Goal: Task Accomplishment & Management: Complete application form

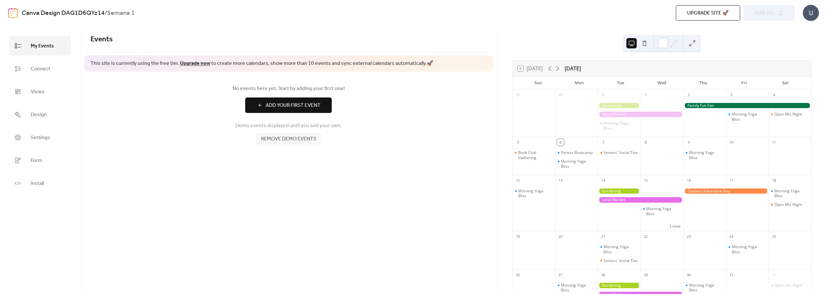
click at [292, 109] on span "Add Your First Event" at bounding box center [293, 106] width 55 height 8
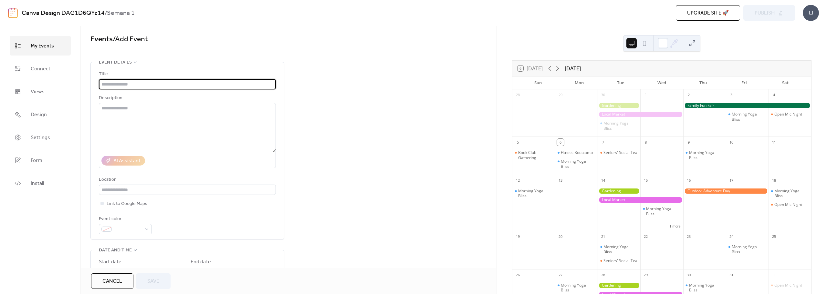
click at [132, 85] on input "text" at bounding box center [187, 84] width 177 height 10
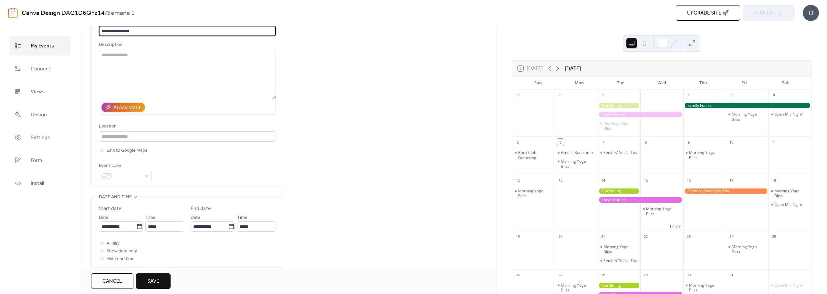
scroll to position [65, 0]
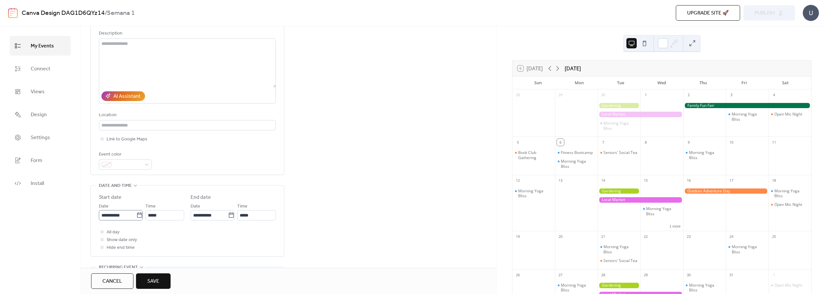
type input "**********"
click at [137, 218] on icon at bounding box center [139, 215] width 5 height 5
click at [136, 218] on input "**********" at bounding box center [117, 215] width 37 height 10
click at [109, 169] on td "12" at bounding box center [106, 169] width 10 height 11
type input "**********"
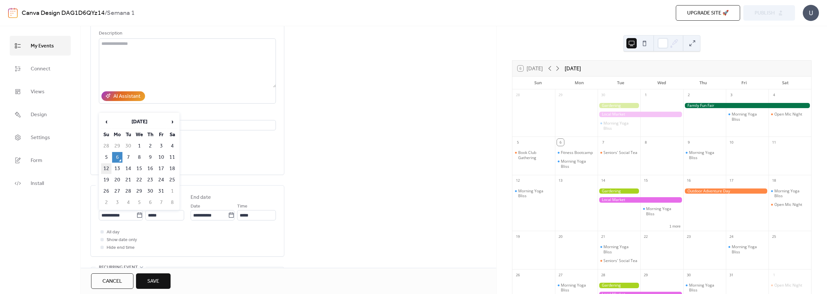
type input "**********"
click at [167, 214] on input "*****" at bounding box center [164, 215] width 39 height 10
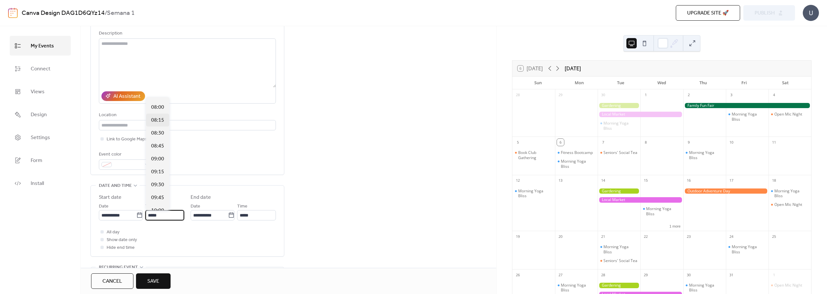
scroll to position [394, 0]
click at [159, 125] on span "08:00" at bounding box center [157, 124] width 13 height 8
type input "*****"
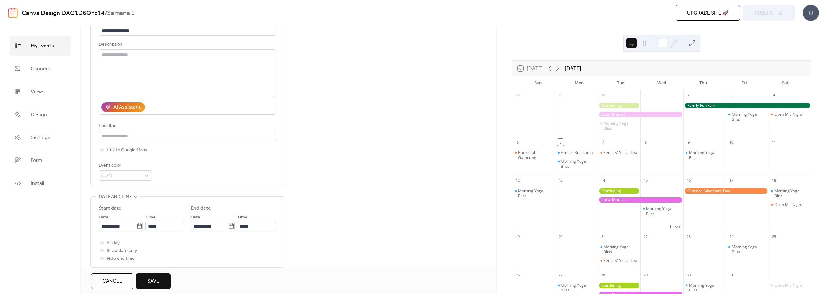
scroll to position [18, 0]
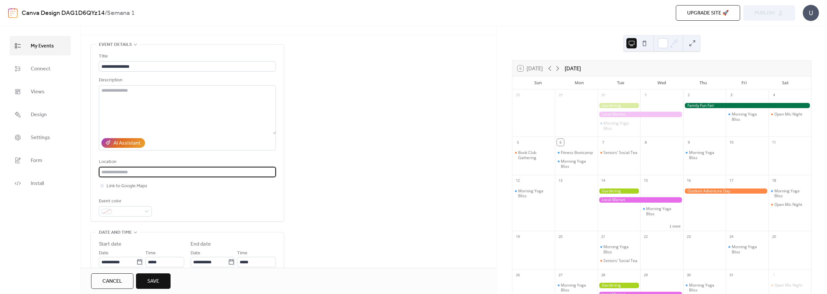
click at [146, 175] on input "text" at bounding box center [187, 172] width 177 height 10
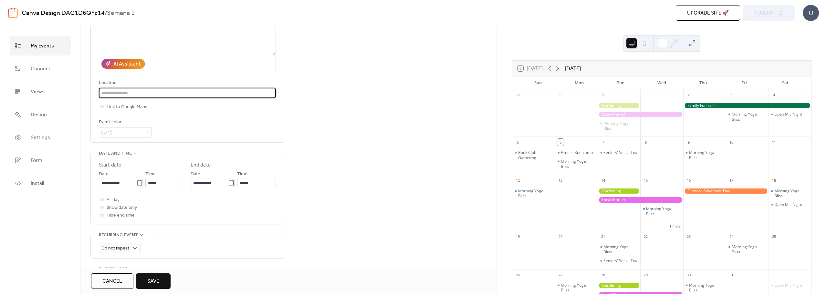
scroll to position [129, 0]
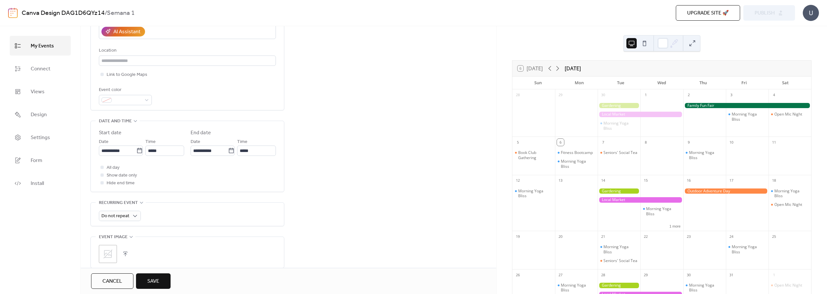
click at [155, 282] on span "Save" at bounding box center [153, 282] width 12 height 8
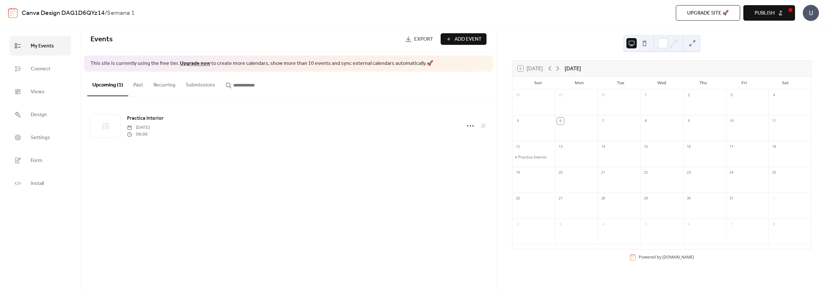
click at [777, 14] on button "Publish" at bounding box center [770, 13] width 52 height 16
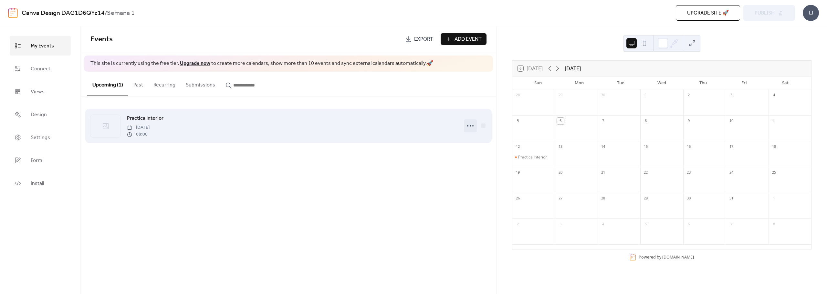
click at [469, 126] on icon at bounding box center [470, 126] width 10 height 10
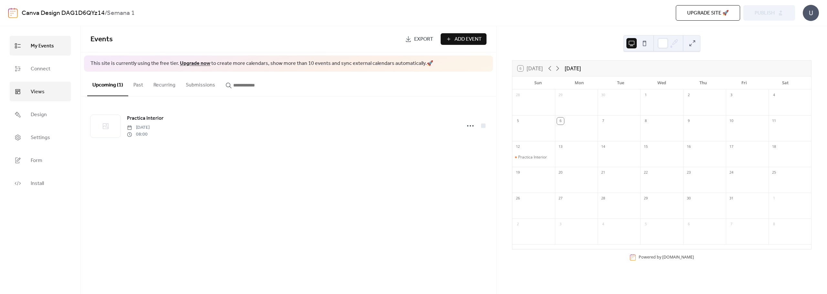
click at [42, 95] on span "Views" at bounding box center [38, 92] width 14 height 10
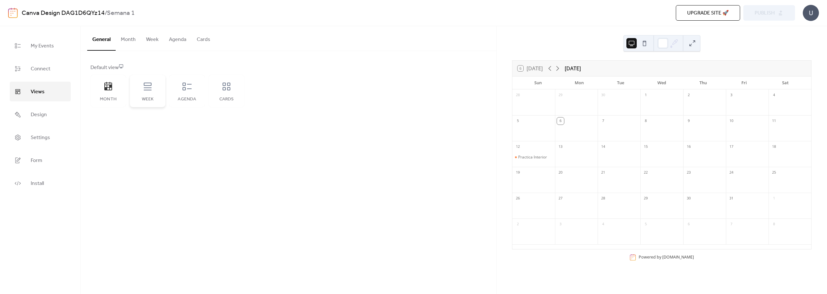
click at [143, 99] on div "Week" at bounding box center [147, 99] width 23 height 5
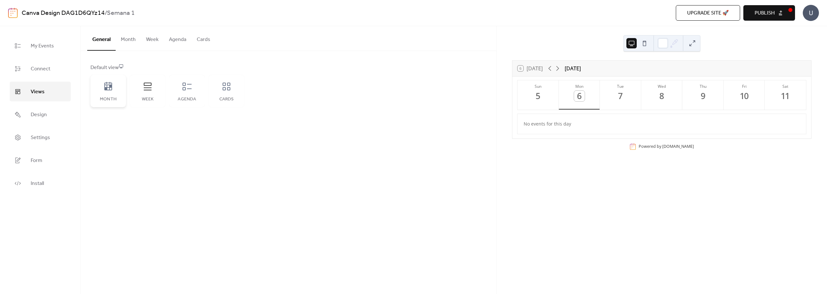
click at [112, 104] on div "Month" at bounding box center [108, 91] width 36 height 32
drag, startPoint x: 762, startPoint y: 14, endPoint x: 771, endPoint y: 14, distance: 9.4
click at [763, 14] on span "Publish" at bounding box center [765, 13] width 20 height 8
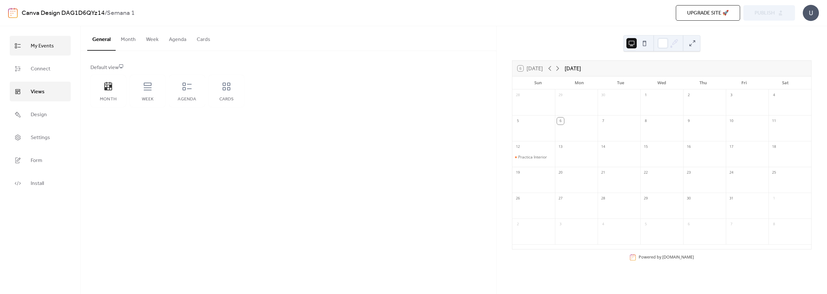
click at [47, 47] on span "My Events" at bounding box center [42, 46] width 23 height 10
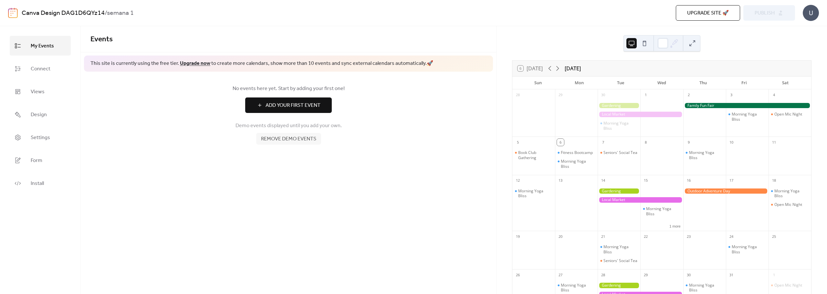
click at [643, 43] on button at bounding box center [645, 43] width 10 height 10
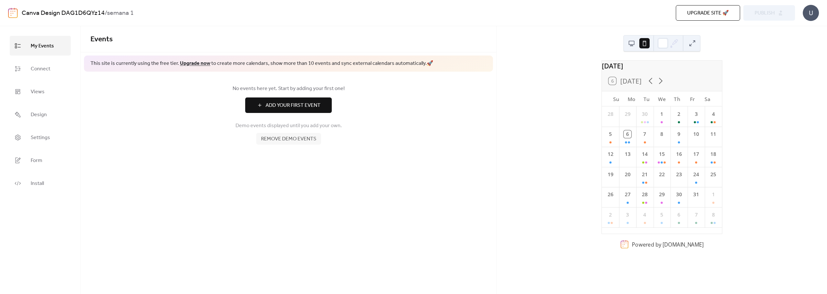
click at [128, 14] on b "semana 1" at bounding box center [120, 13] width 27 height 12
click at [77, 12] on link "Canva Design DAG1D6QYz14" at bounding box center [63, 13] width 83 height 12
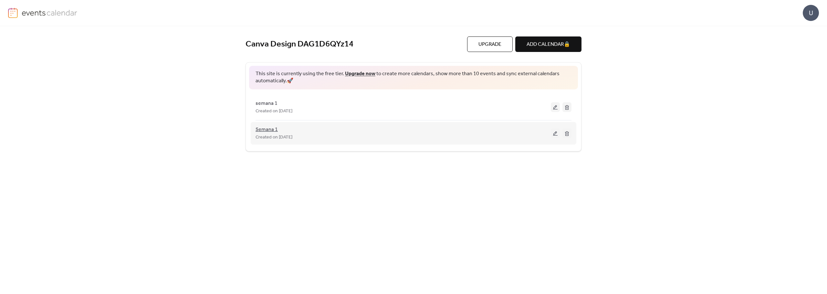
click at [263, 132] on span "Semana 1" at bounding box center [267, 130] width 22 height 8
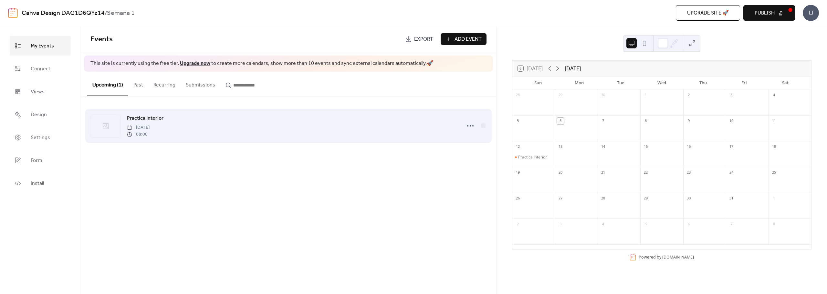
drag, startPoint x: 222, startPoint y: 131, endPoint x: 241, endPoint y: 128, distance: 19.6
click at [223, 131] on div "Practica Interior Sunday, October 12, 2025 08:00" at bounding box center [292, 125] width 331 height 23
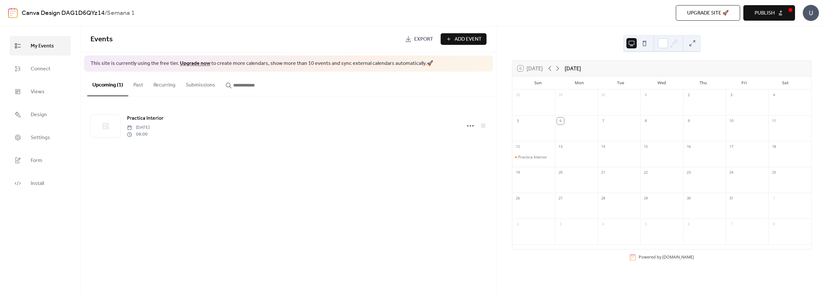
click at [767, 13] on span "Publish" at bounding box center [765, 13] width 20 height 8
drag, startPoint x: 110, startPoint y: 14, endPoint x: 122, endPoint y: 11, distance: 13.1
click at [139, 14] on div "Canva Design DAG1D6QYz14 / Semana 1" at bounding box center [213, 13] width 382 height 12
copy b "Semana 1"
